Goal: Ask a question

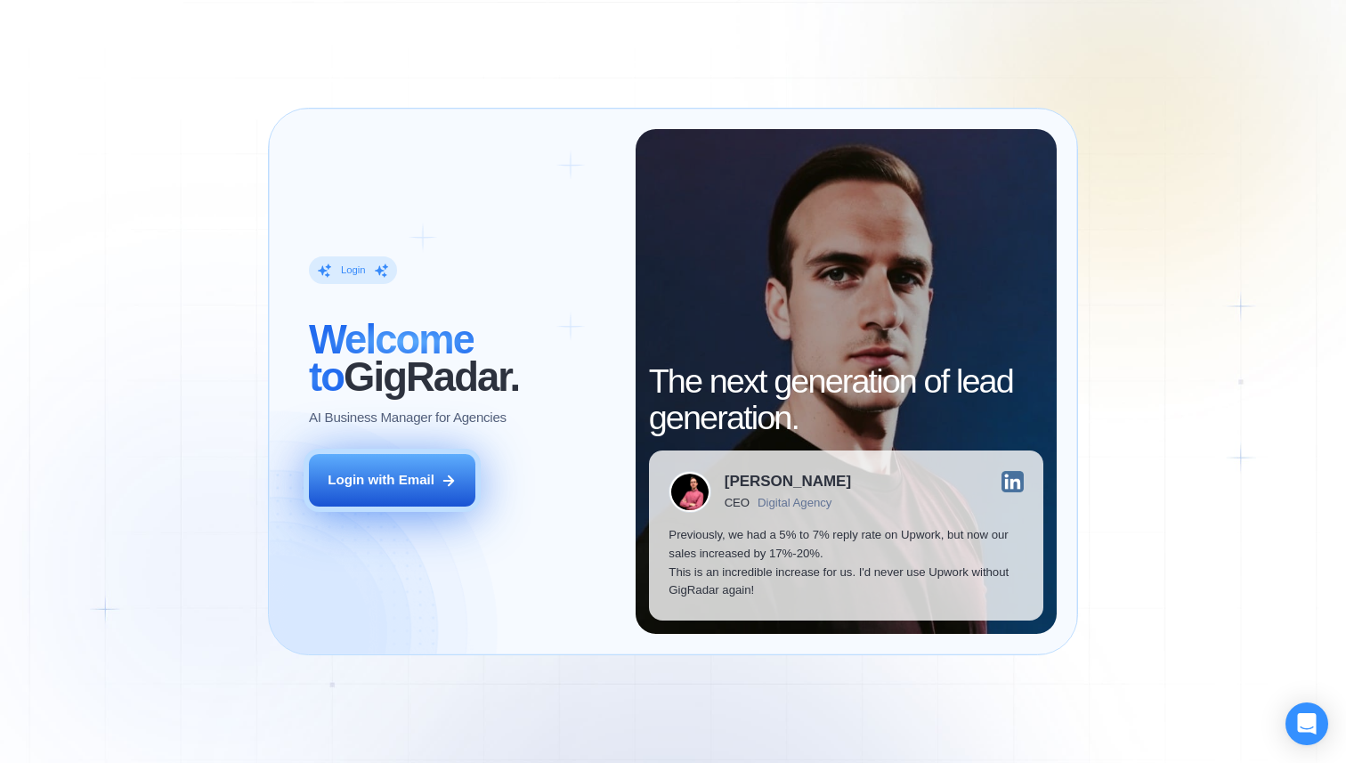
click at [436, 474] on button "Login with Email" at bounding box center [392, 480] width 166 height 53
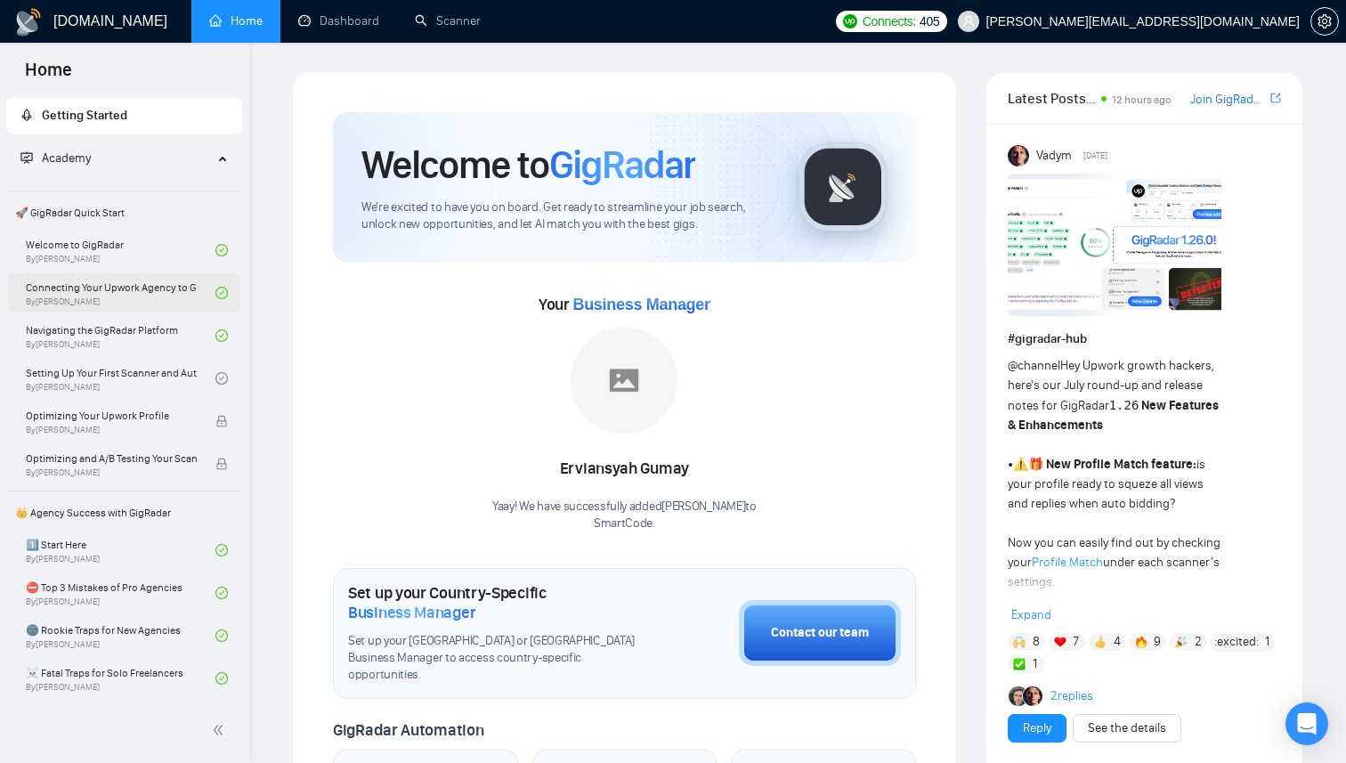
scroll to position [412, 0]
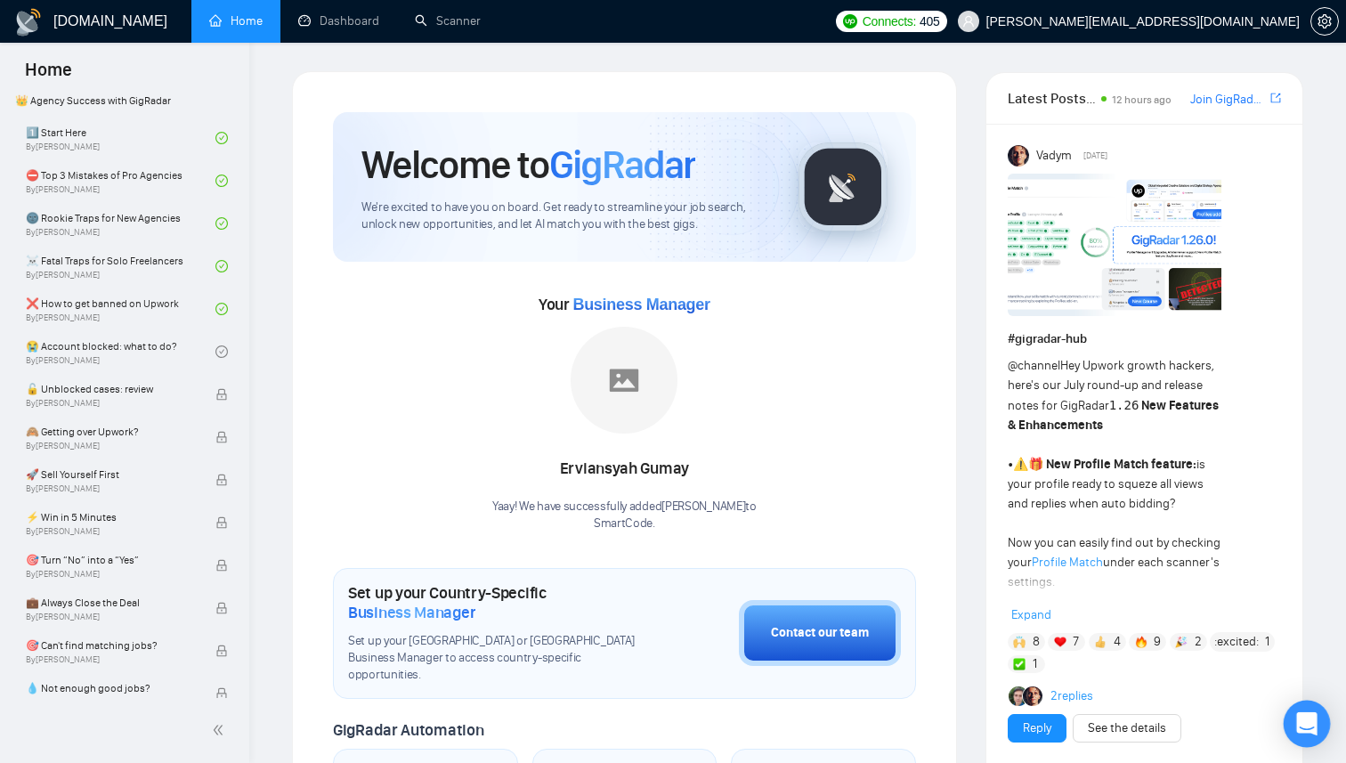
click at [1304, 725] on icon "Open Intercom Messenger" at bounding box center [1306, 723] width 20 height 23
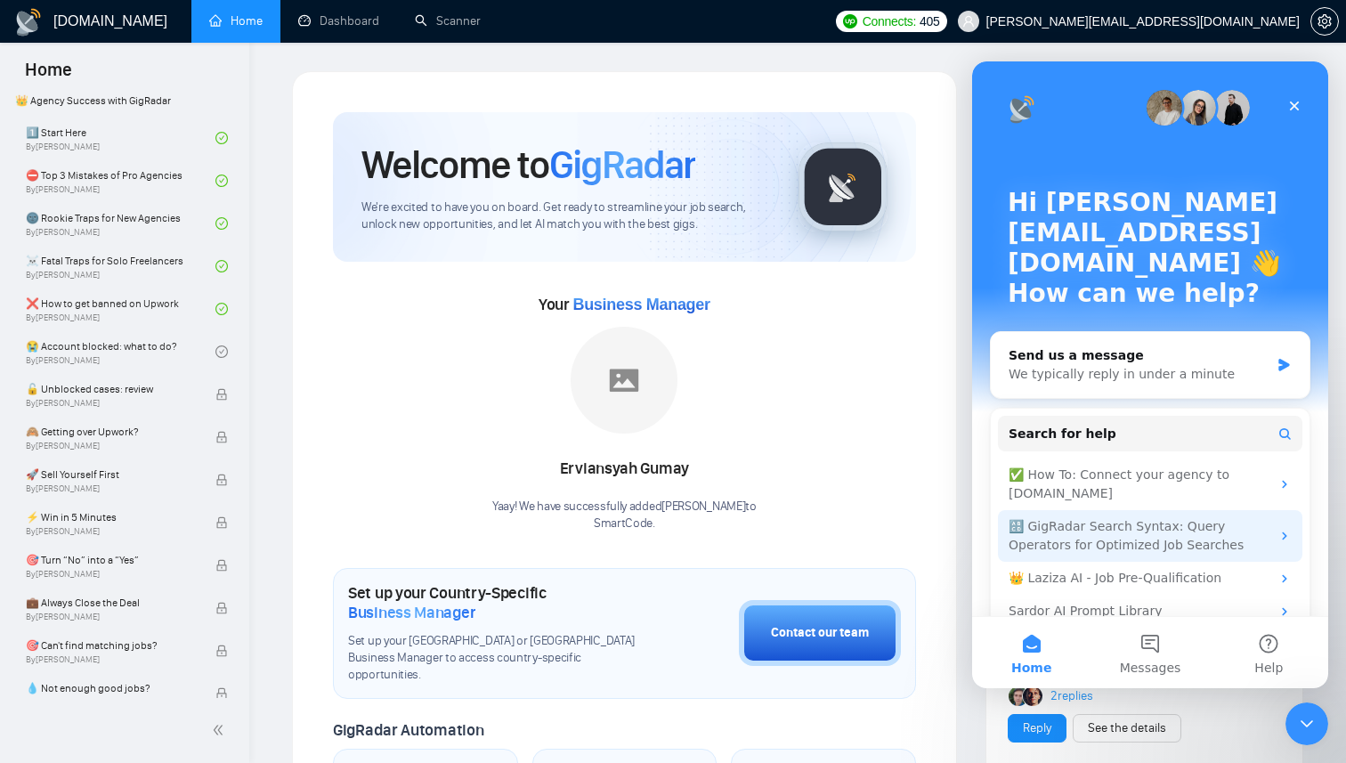
scroll to position [360, 0]
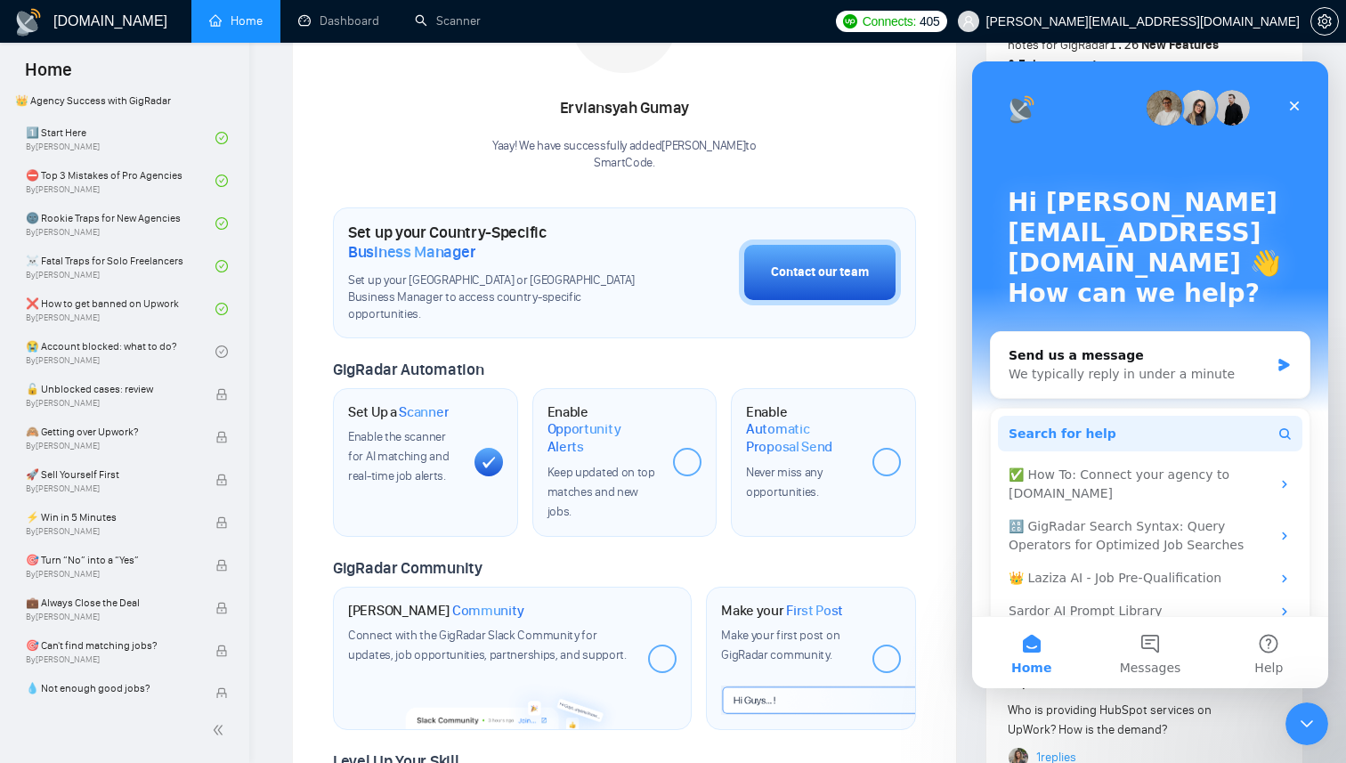
click at [1141, 416] on button "Search for help" at bounding box center [1150, 434] width 304 height 36
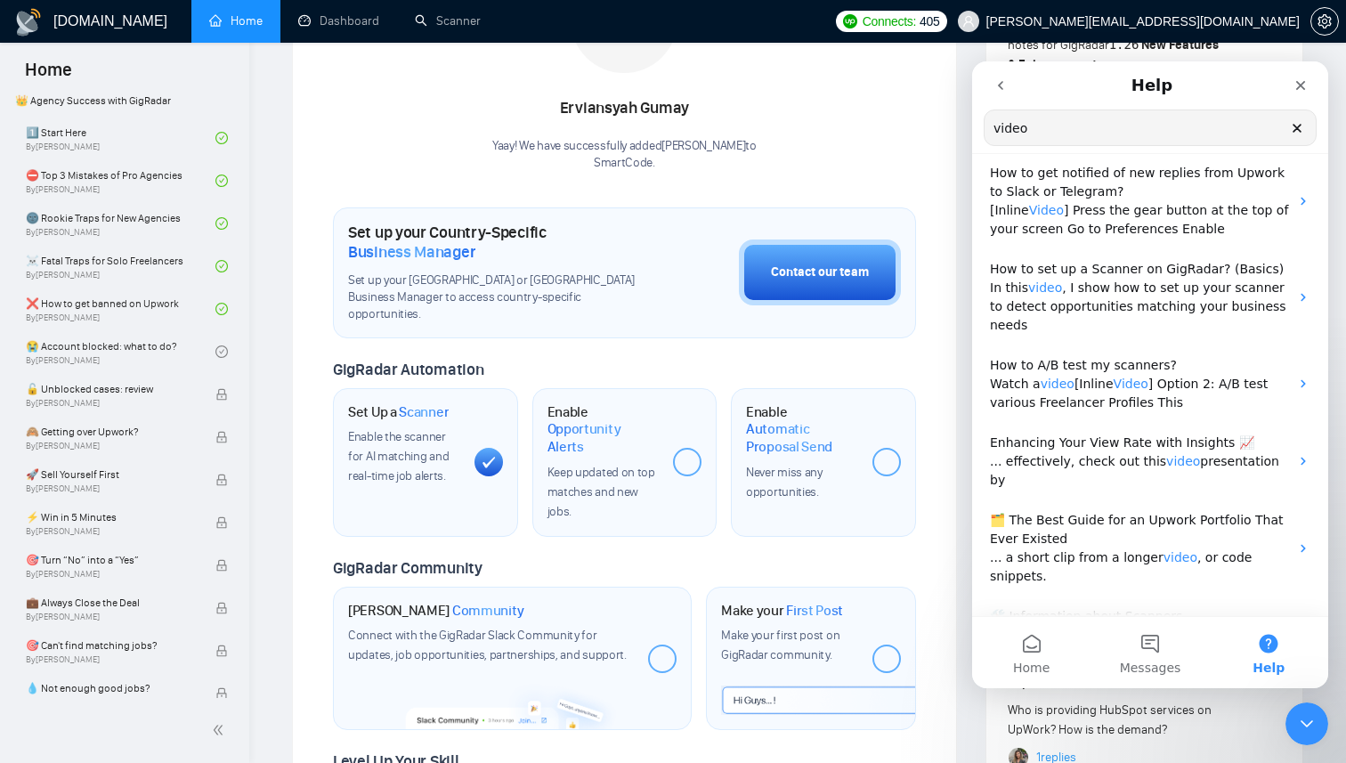
scroll to position [227, 0]
type input "video"
click at [1307, 79] on icon "Close" at bounding box center [1300, 85] width 14 height 14
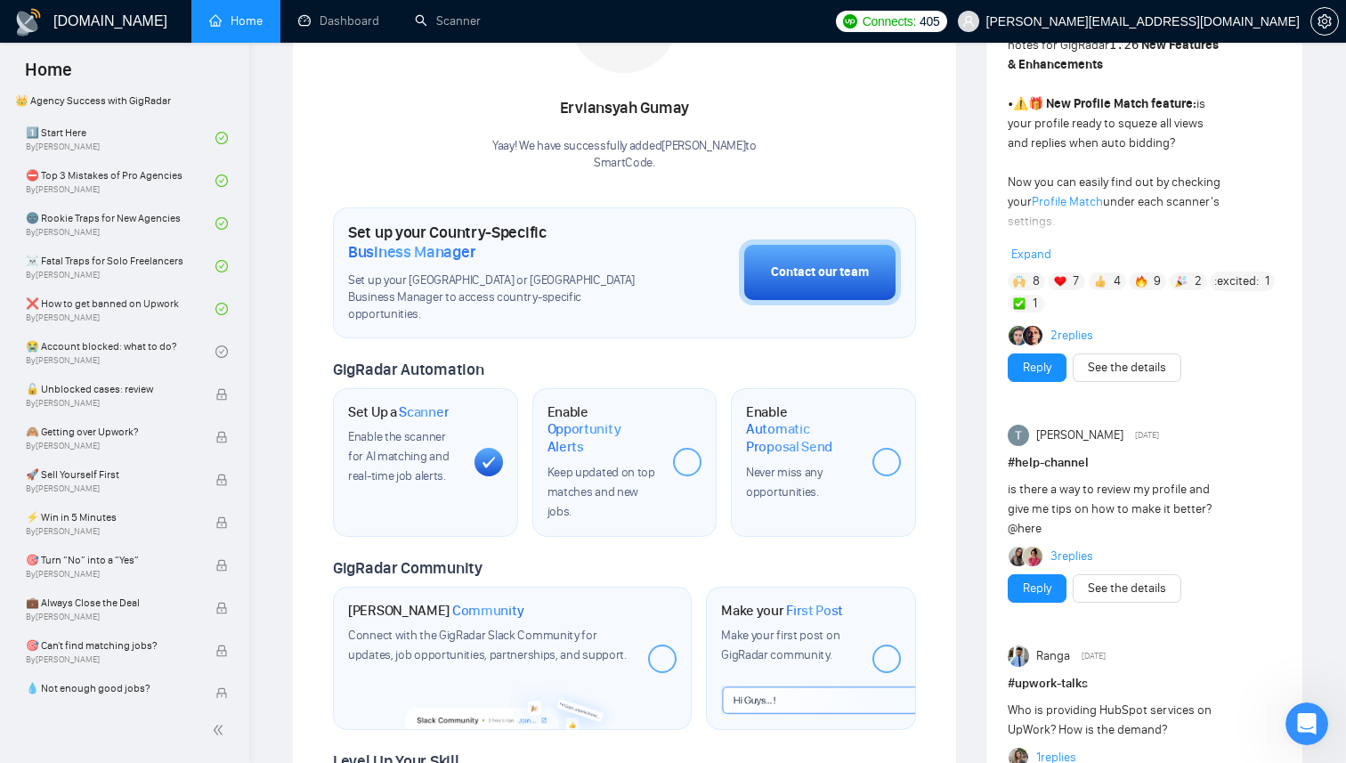
scroll to position [0, 0]
click at [987, 265] on div "Vadym Aug 14, 2025 # gigradar-hub @channel Hey Upwork growth hackers, here's ou…" at bounding box center [1144, 472] width 316 height 1418
